Goal: Navigation & Orientation: Find specific page/section

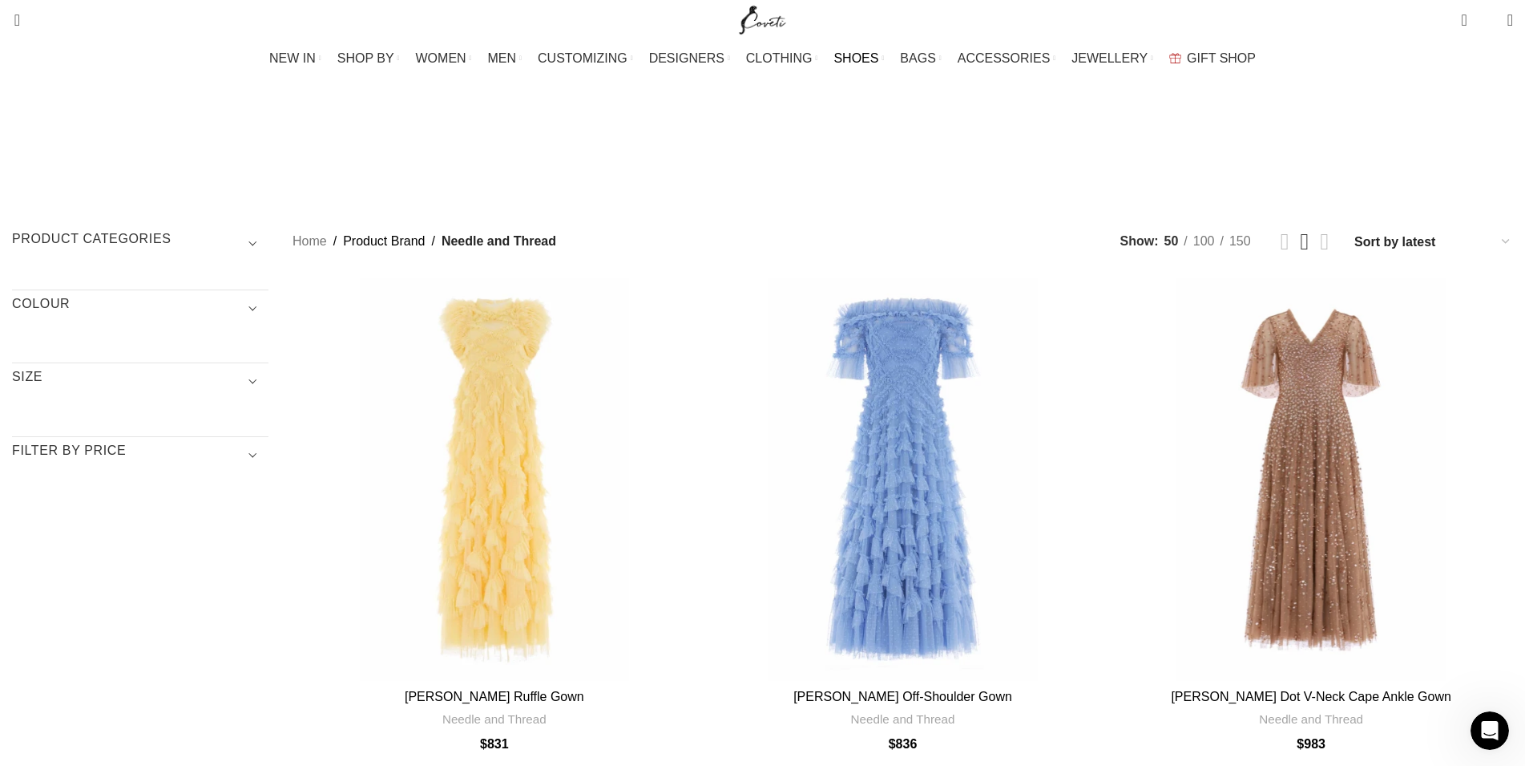
click at [864, 57] on span "SHOES" at bounding box center [856, 58] width 45 height 15
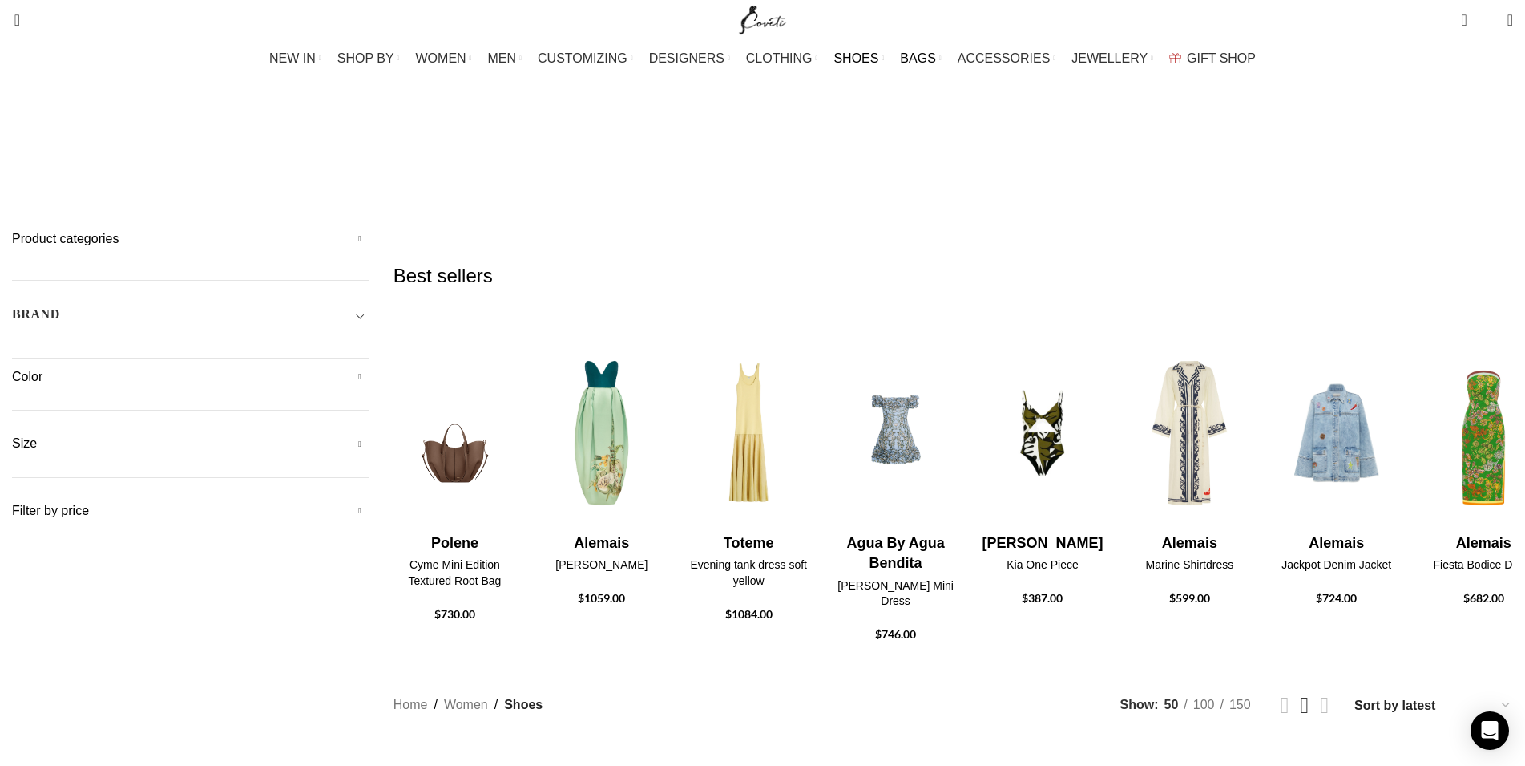
click at [926, 67] on link "BAGS" at bounding box center [920, 58] width 41 height 32
